Goal: Task Accomplishment & Management: Manage account settings

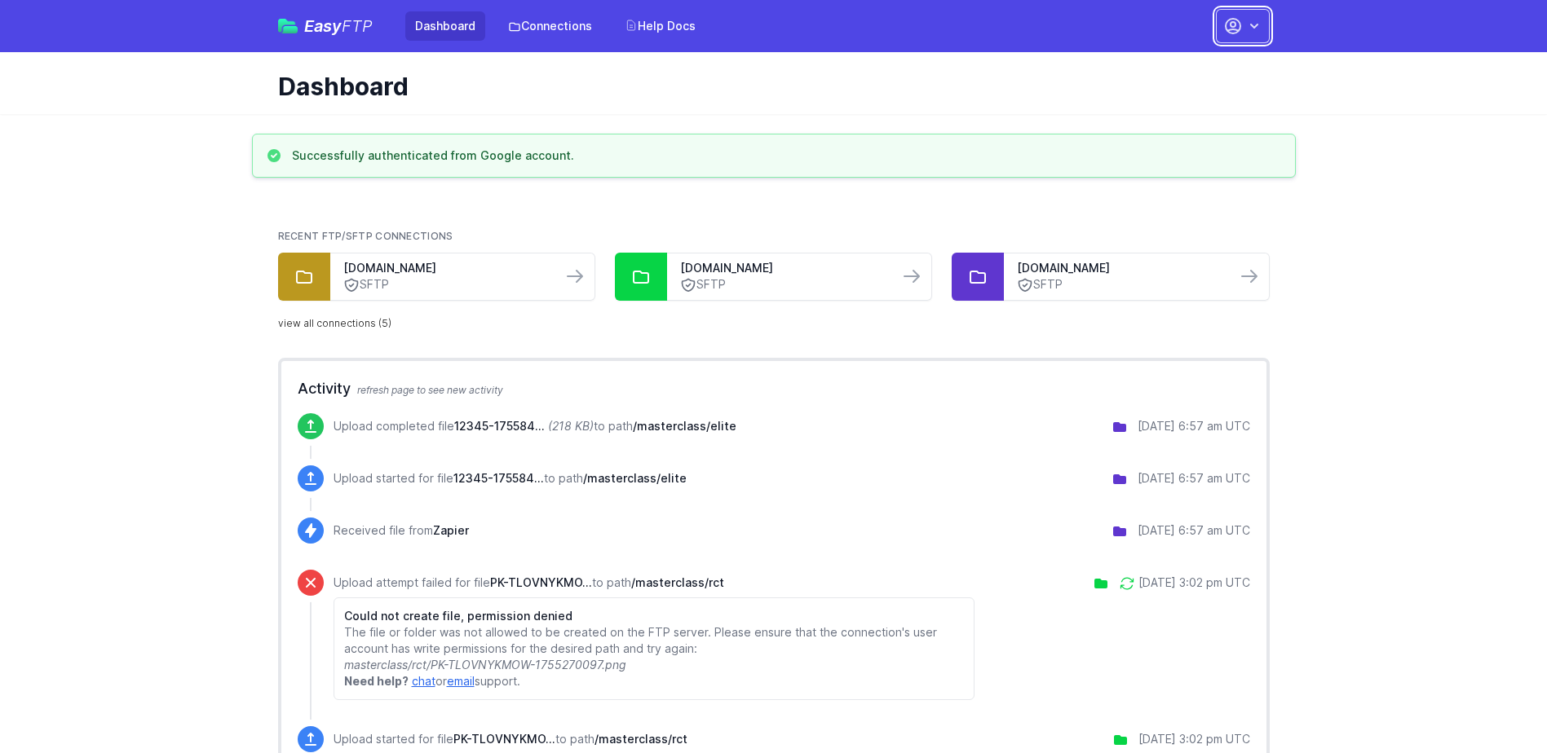
click at [1249, 26] on icon "button" at bounding box center [1254, 26] width 16 height 16
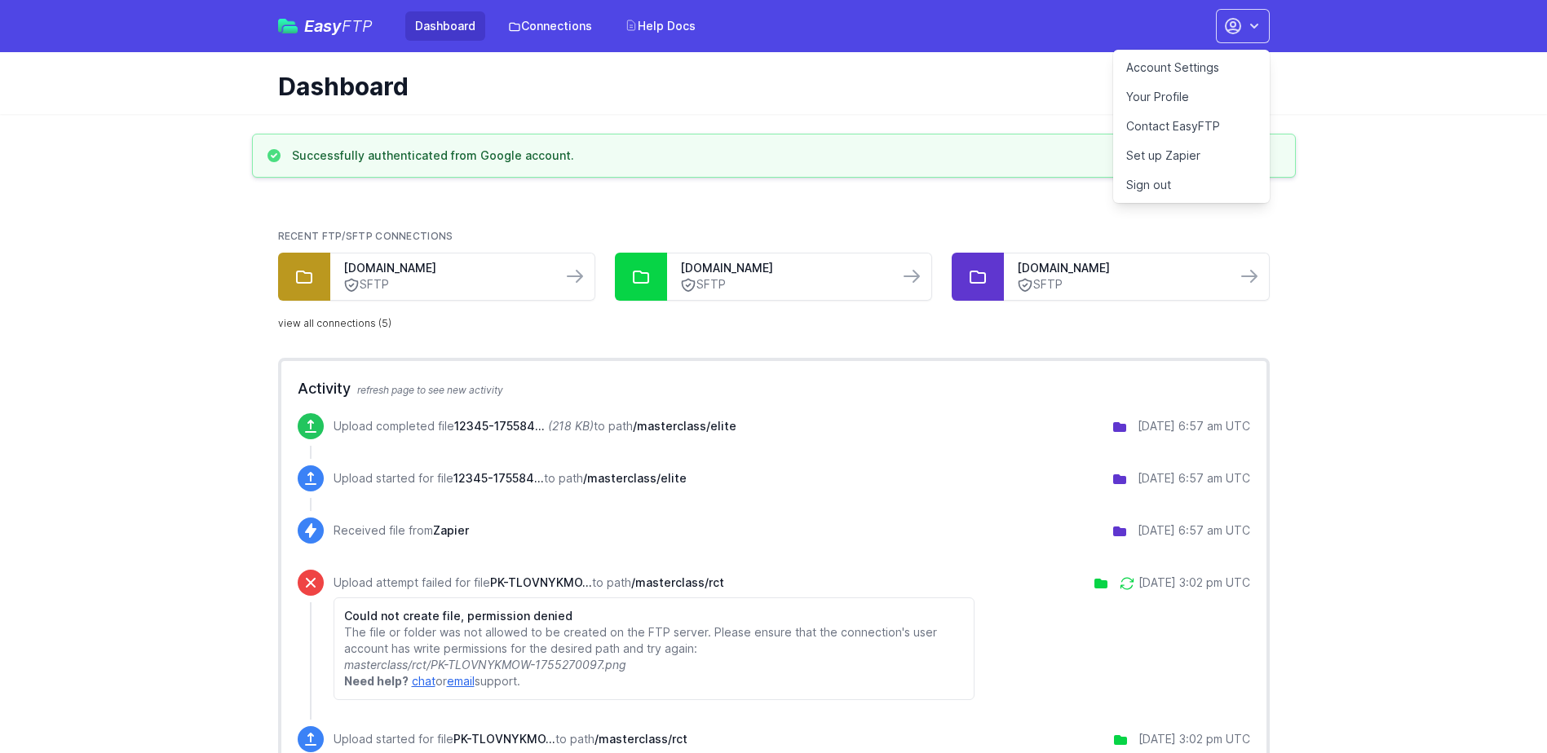
click at [1196, 64] on link "Account Settings" at bounding box center [1191, 67] width 157 height 29
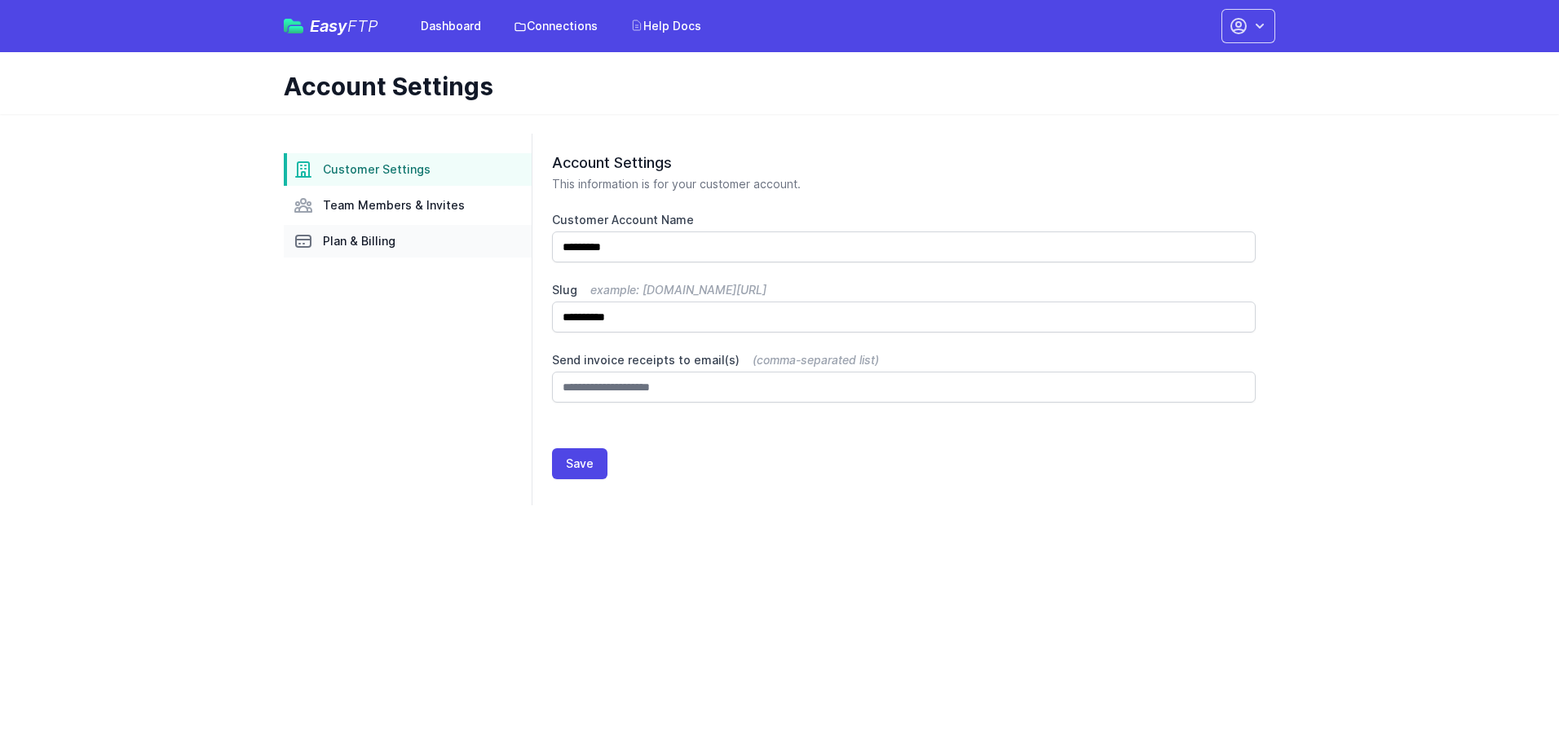
click at [388, 236] on span "Plan & Billing" at bounding box center [359, 241] width 73 height 16
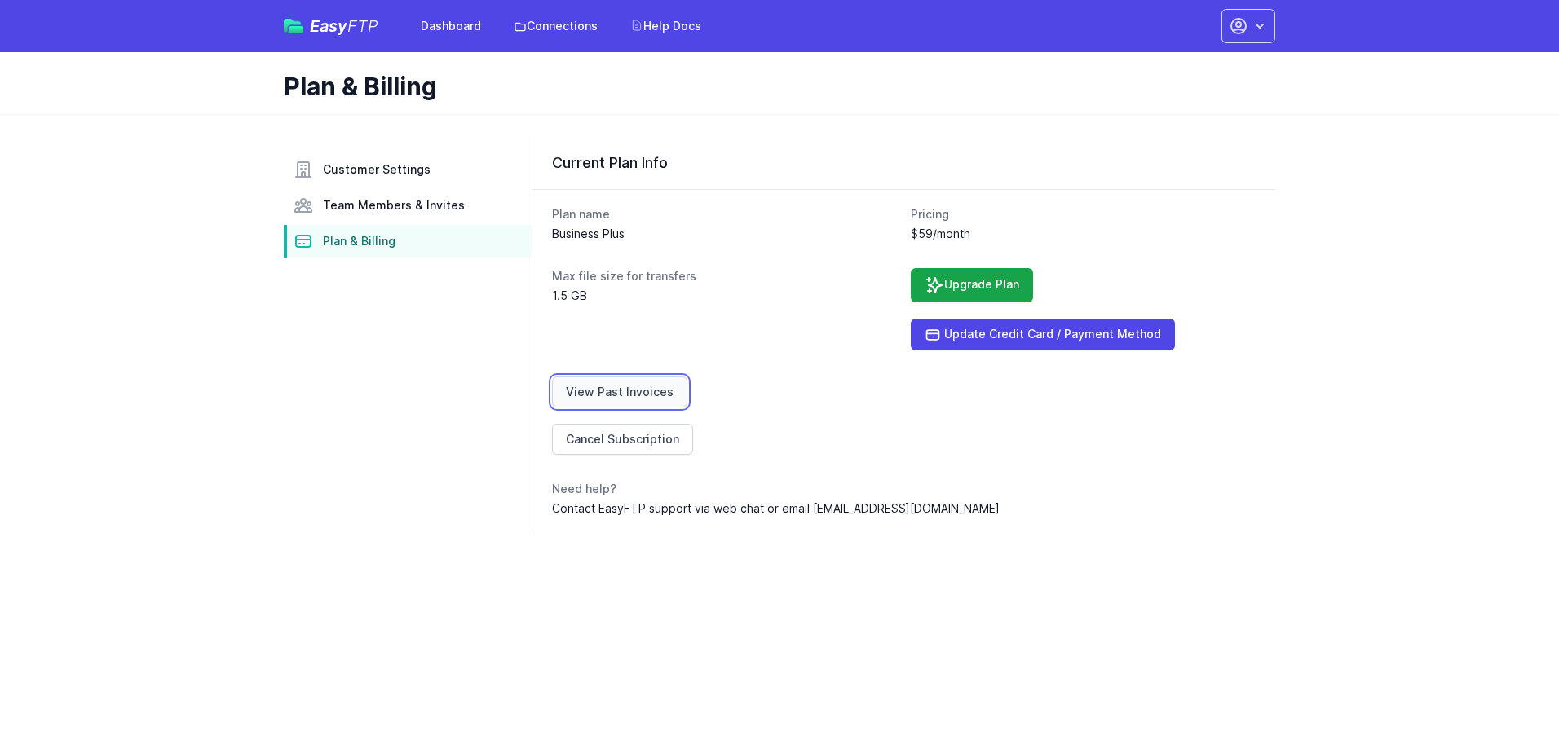
click at [580, 385] on link "View Past Invoices" at bounding box center [619, 392] width 135 height 31
